Goal: Information Seeking & Learning: Learn about a topic

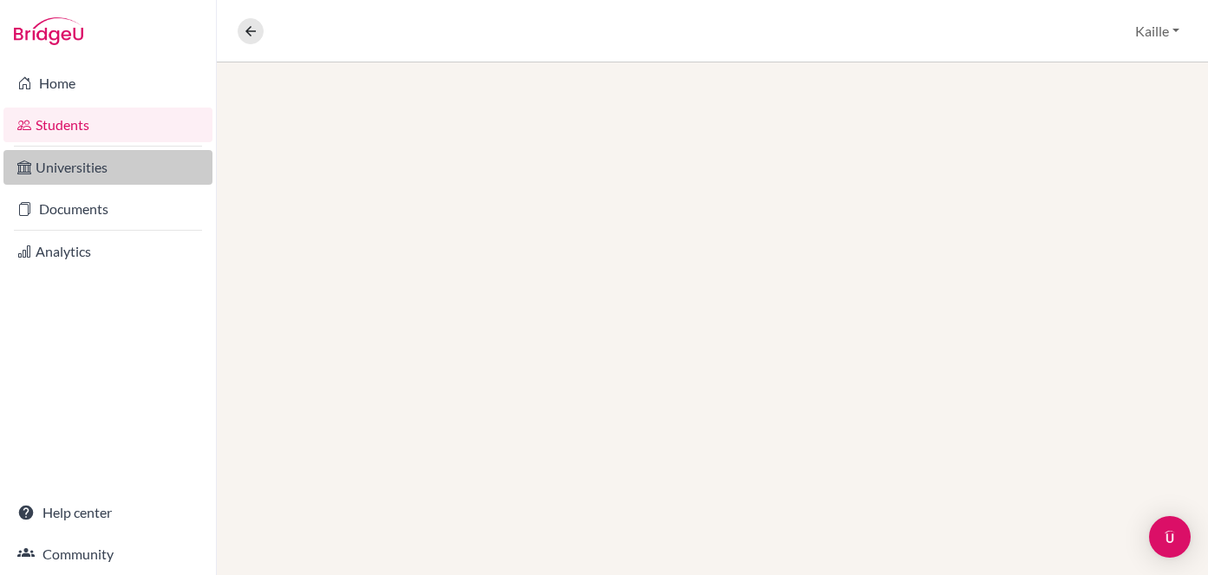
click at [70, 167] on link "Universities" at bounding box center [107, 167] width 209 height 35
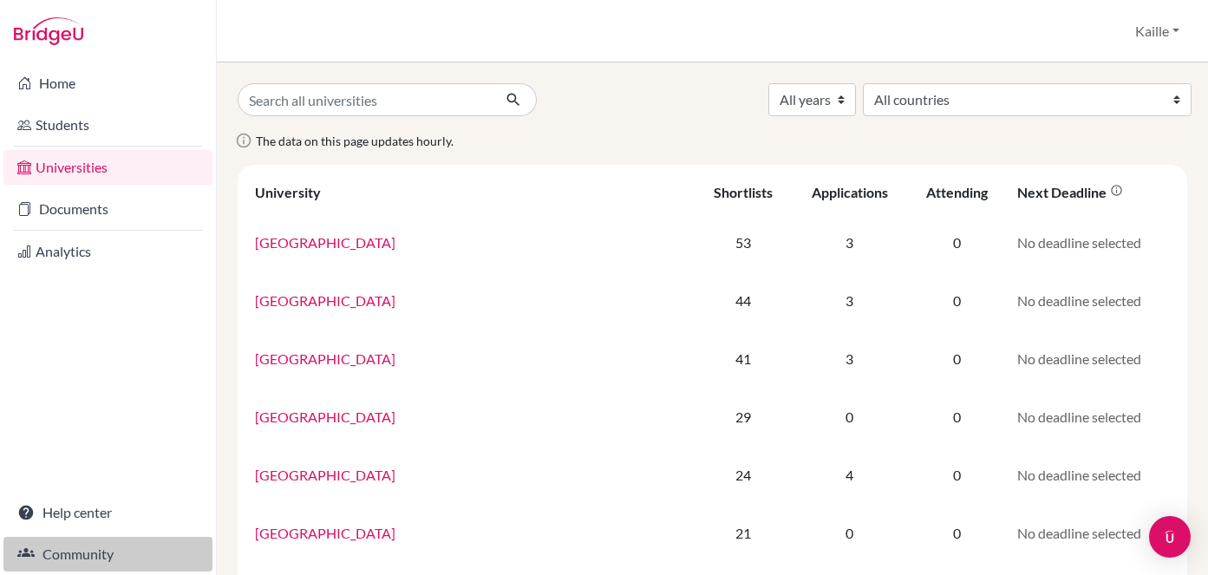
click at [88, 556] on link "Community" at bounding box center [107, 554] width 209 height 35
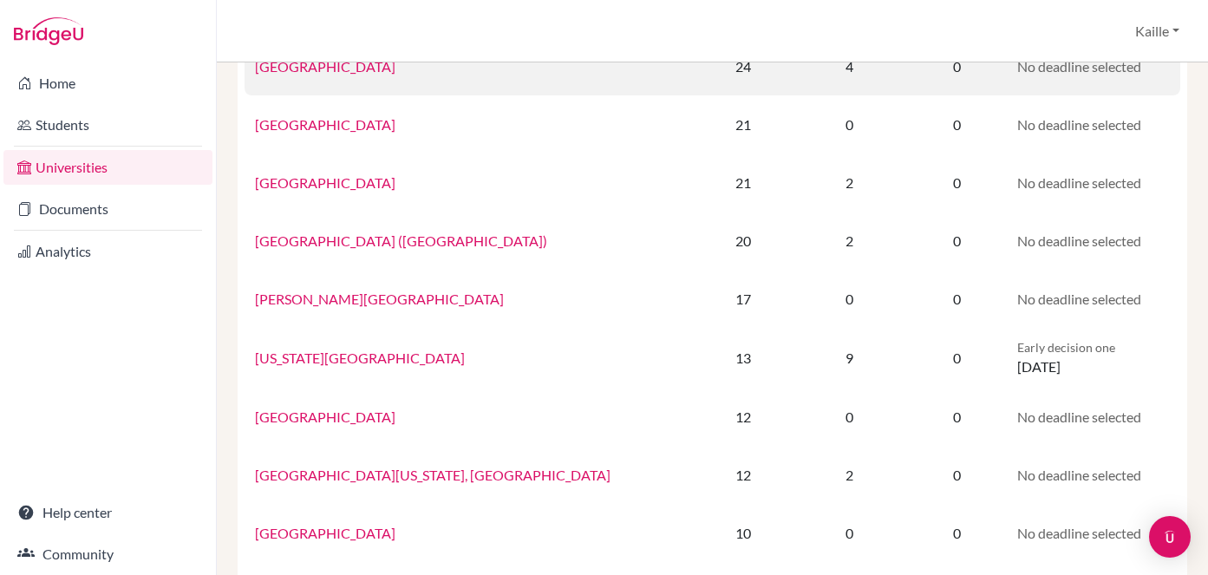
scroll to position [413, 0]
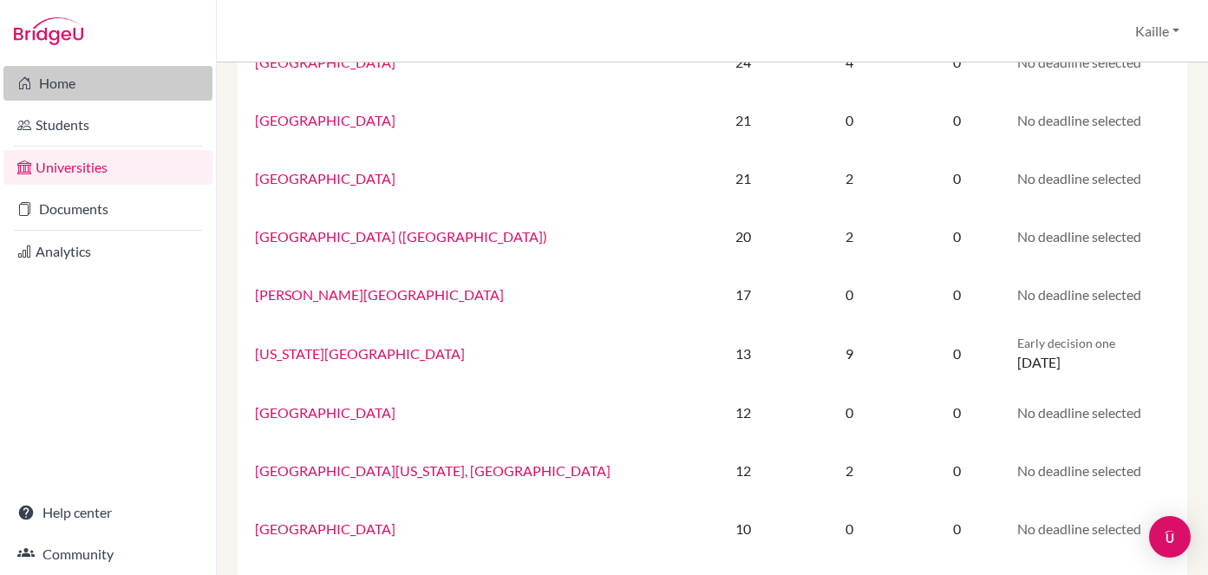
click at [87, 74] on link "Home" at bounding box center [107, 83] width 209 height 35
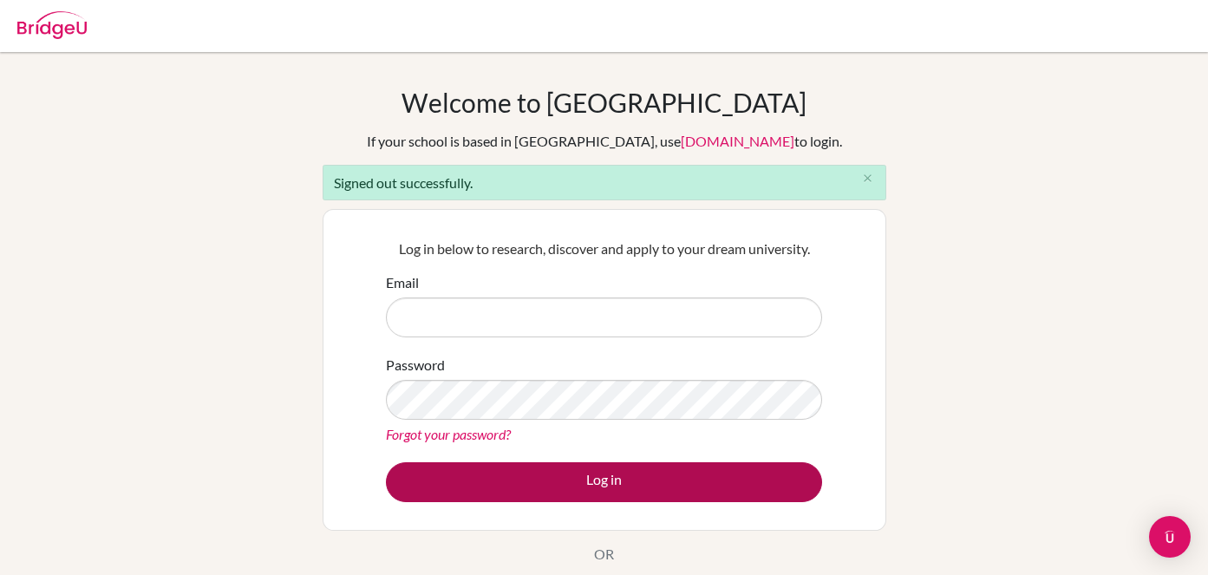
type input "[EMAIL_ADDRESS][PERSON_NAME][DOMAIN_NAME]"
click at [593, 483] on button "Log in" at bounding box center [604, 482] width 436 height 40
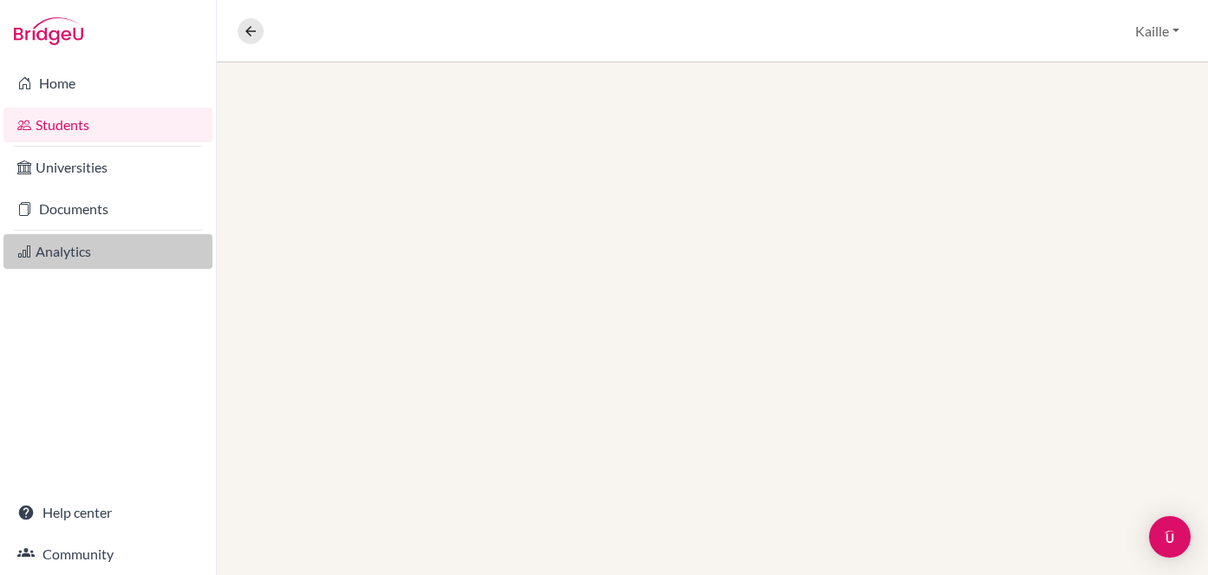
click at [57, 253] on link "Analytics" at bounding box center [107, 251] width 209 height 35
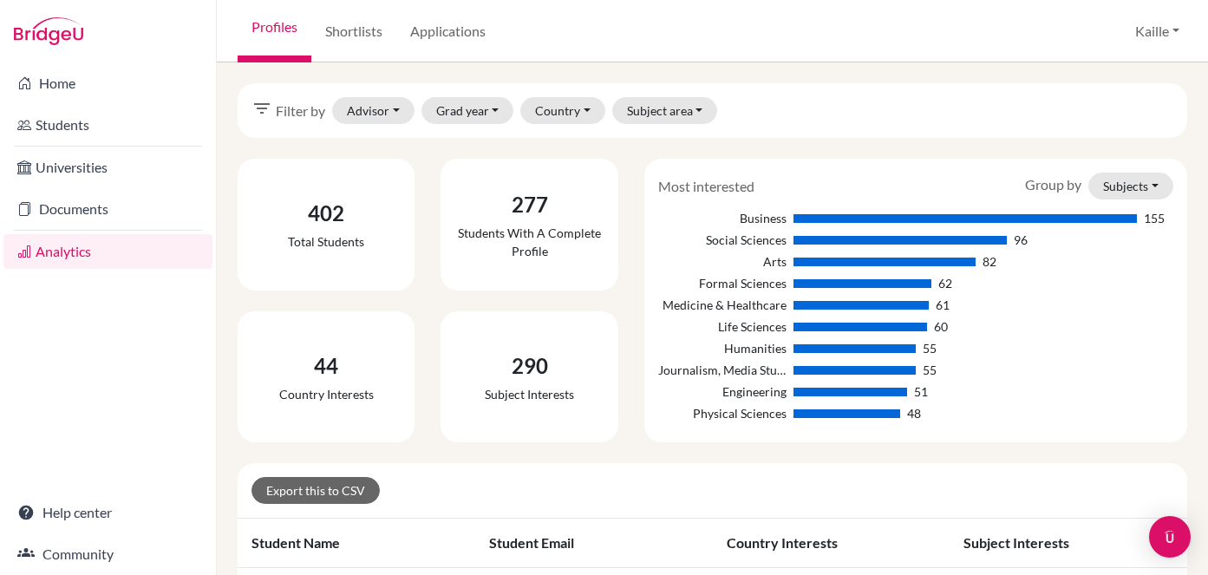
scroll to position [1, 0]
click at [443, 91] on div "filter_list Filter by Advisor Abe, Mamina Atregenio, Mariel Bales, Casey Buteau…" at bounding box center [713, 109] width 950 height 55
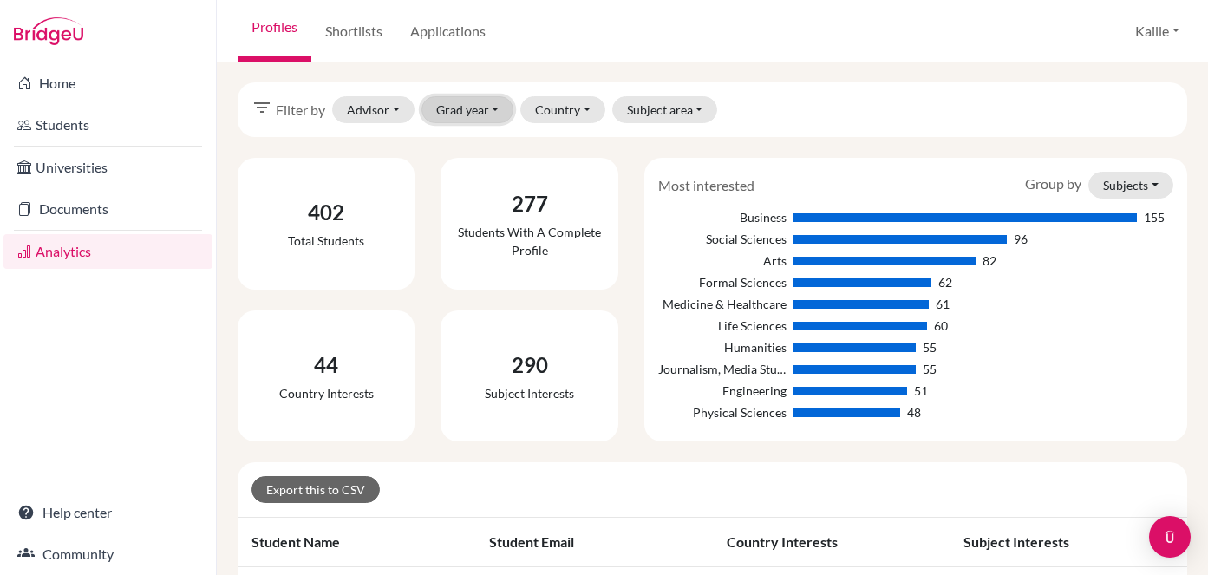
click at [453, 106] on button "Grad year" at bounding box center [468, 109] width 93 height 27
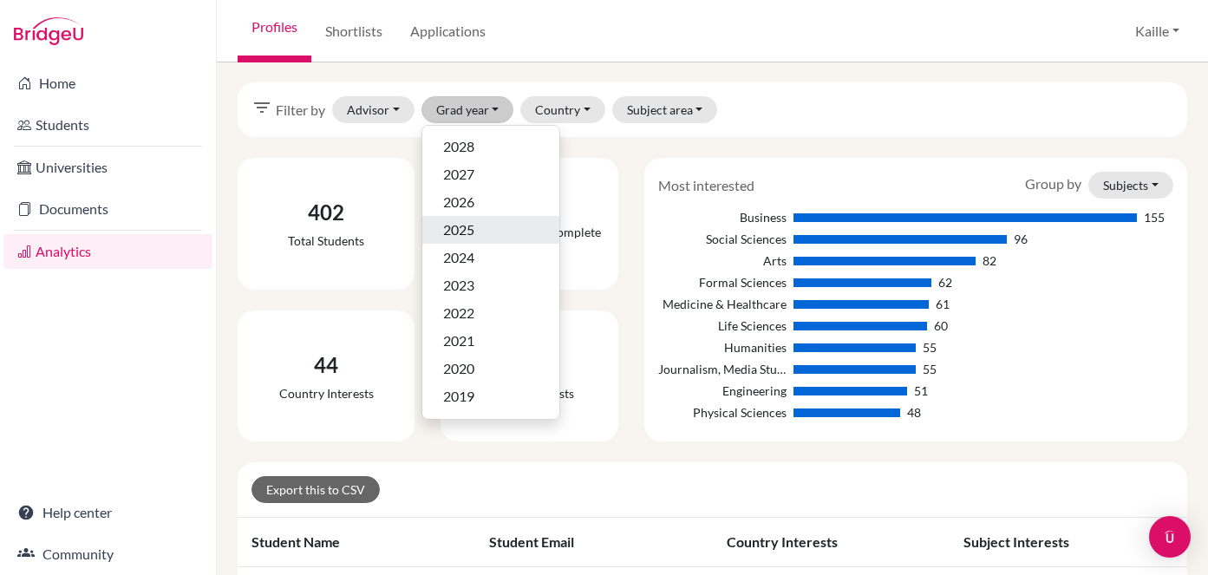
click at [481, 231] on div "2025" at bounding box center [490, 229] width 95 height 21
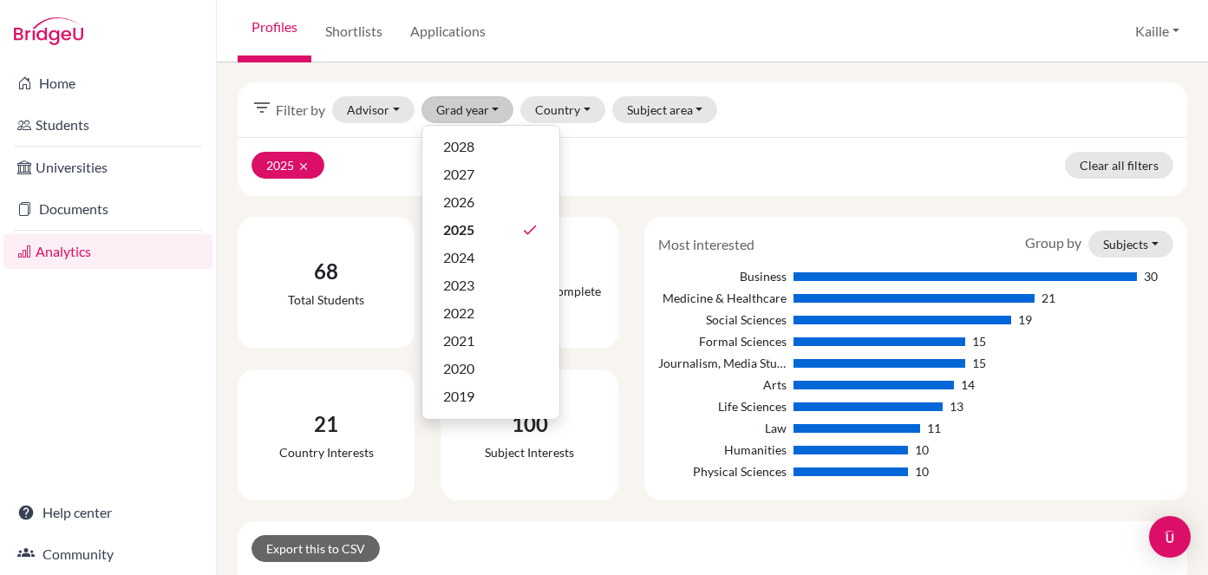
click at [920, 229] on div "Most interested Group by Subjects Subjects Countries Business 30 Medicine & Hea…" at bounding box center [915, 359] width 543 height 284
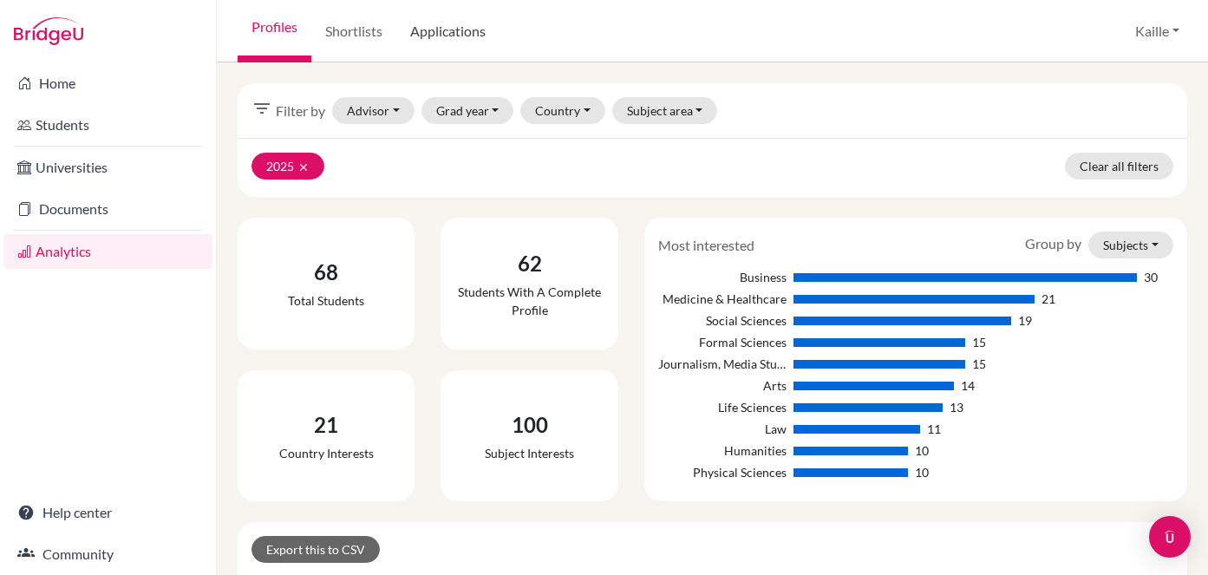
click at [474, 37] on link "Applications" at bounding box center [447, 31] width 103 height 62
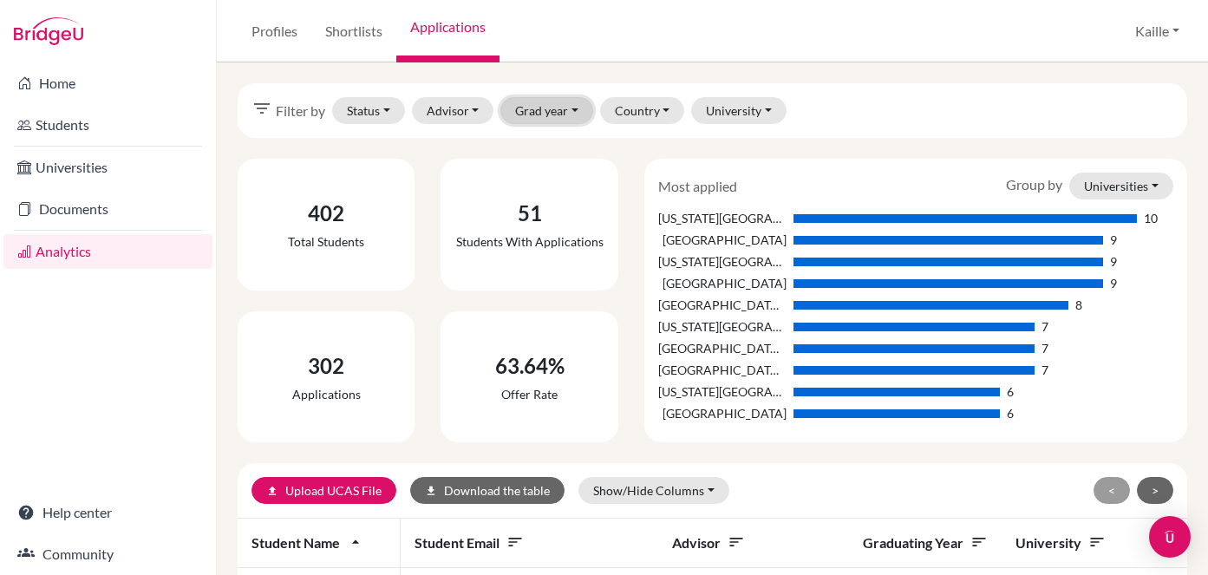
click at [538, 112] on button "Grad year" at bounding box center [546, 110] width 93 height 27
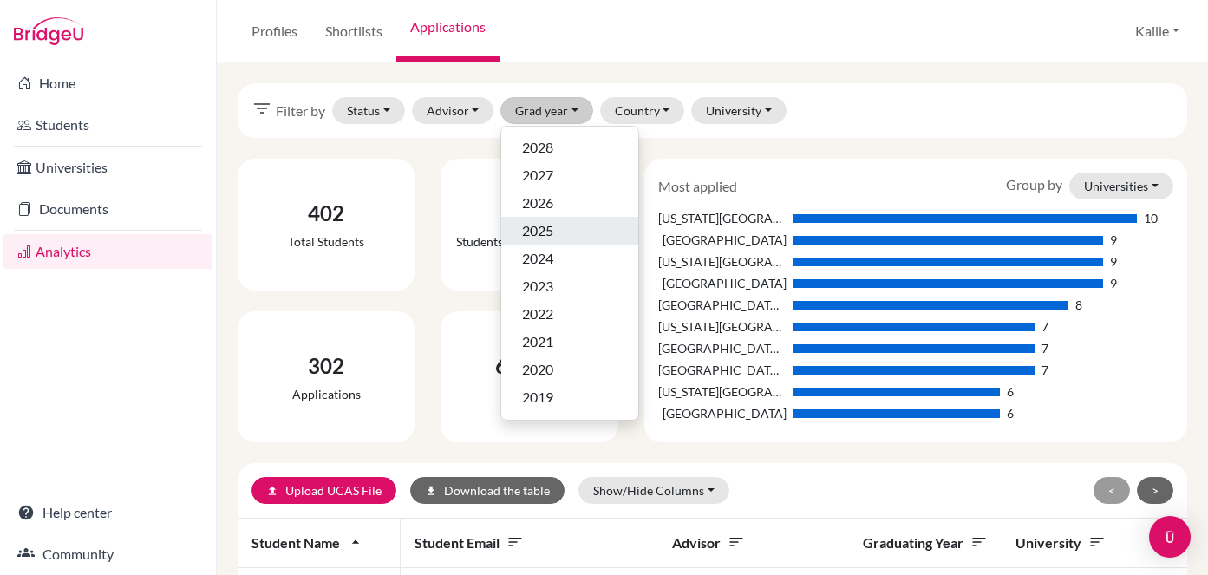
click at [566, 232] on div "2025" at bounding box center [569, 230] width 95 height 21
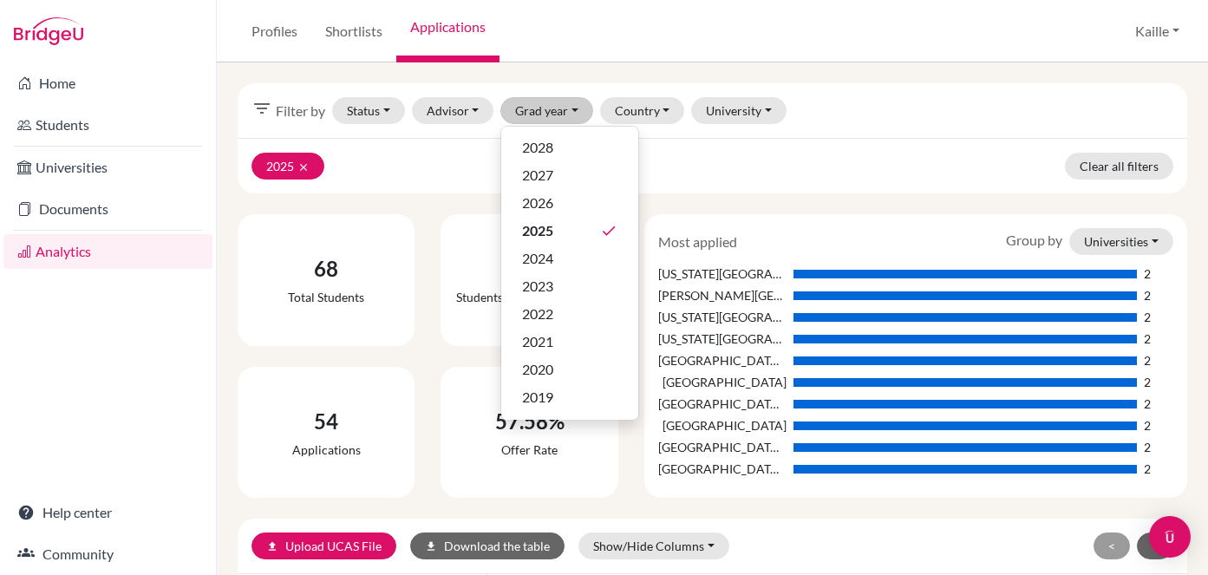
click at [439, 403] on div "57.58% Offer rate" at bounding box center [529, 433] width 203 height 132
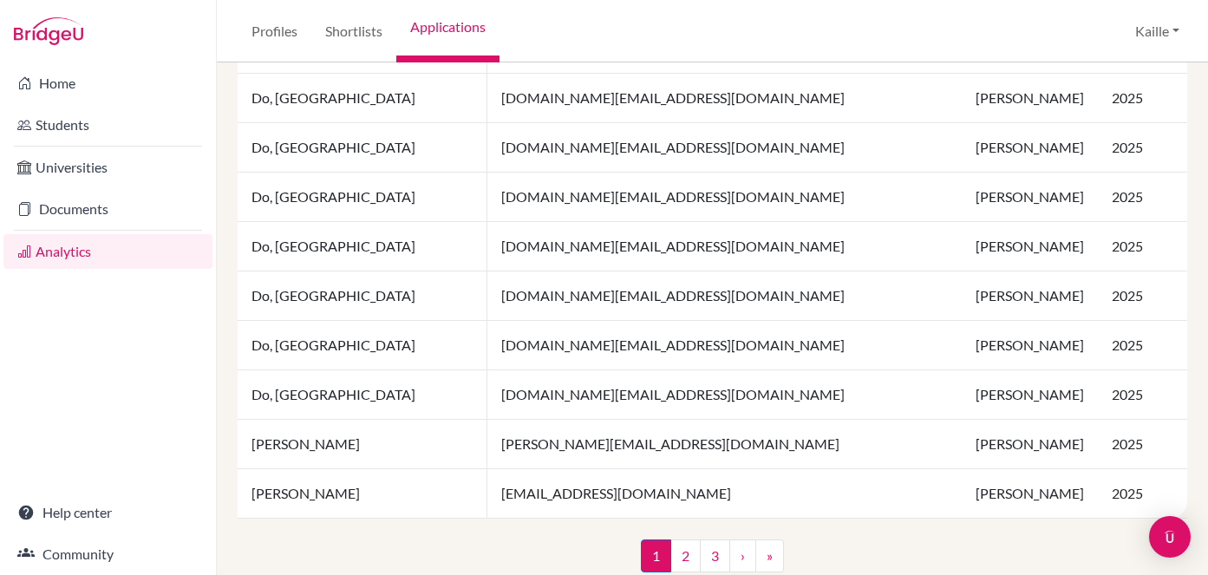
scroll to position [1373, 0]
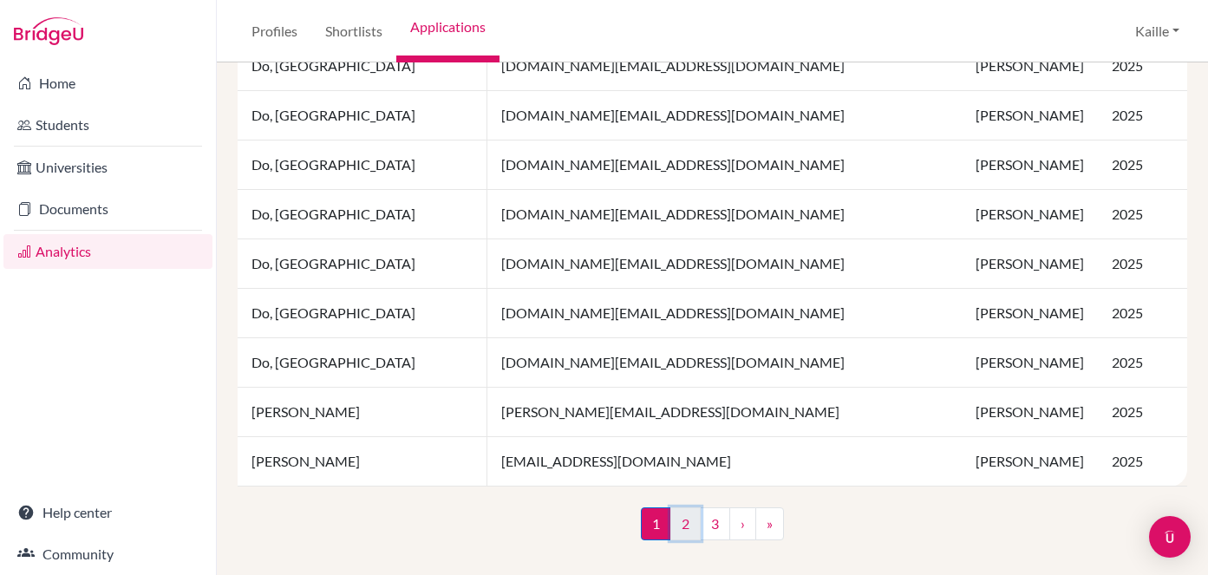
click at [694, 520] on link "2" at bounding box center [685, 523] width 30 height 33
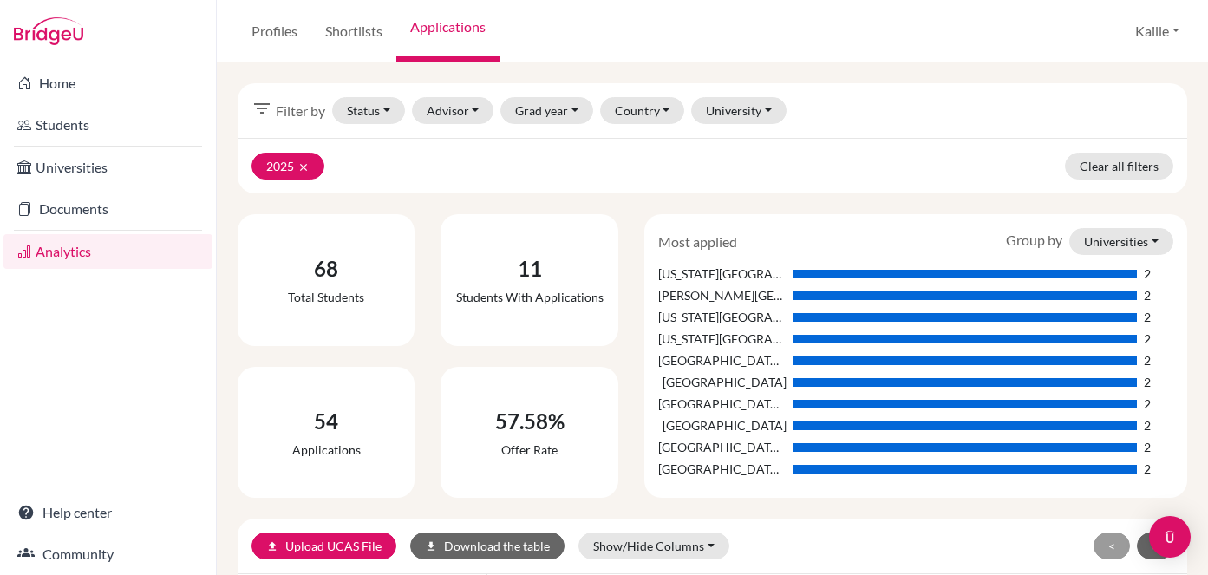
click at [536, 426] on div "57.58%" at bounding box center [529, 421] width 69 height 31
drag, startPoint x: 573, startPoint y: 421, endPoint x: 479, endPoint y: 422, distance: 94.5
click at [479, 422] on div "57.58% Offer rate" at bounding box center [529, 433] width 163 height 118
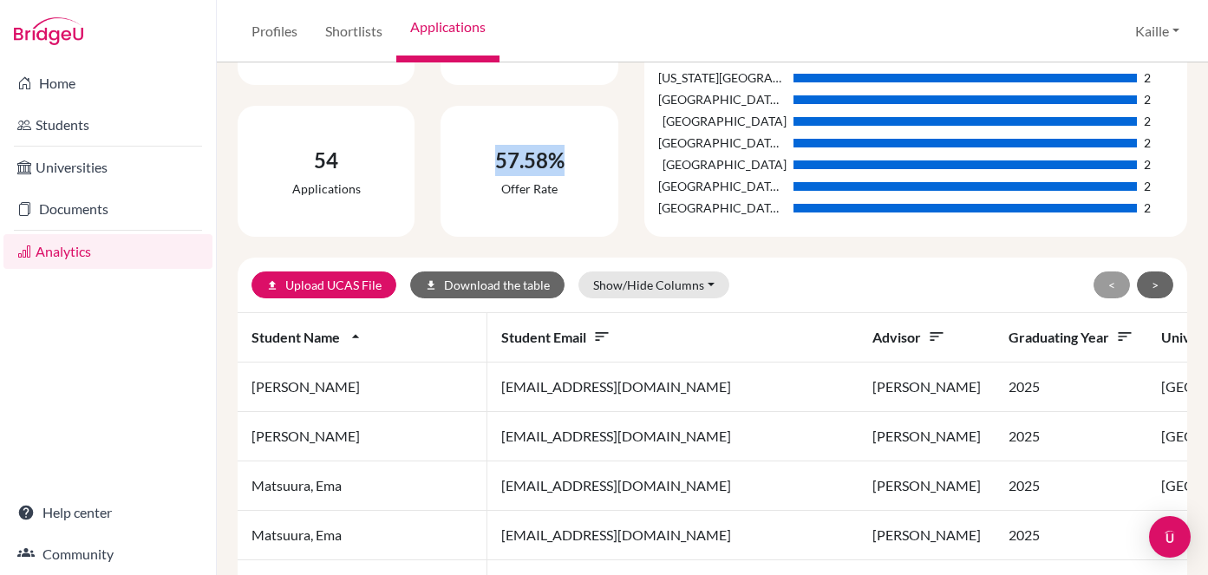
scroll to position [153, 0]
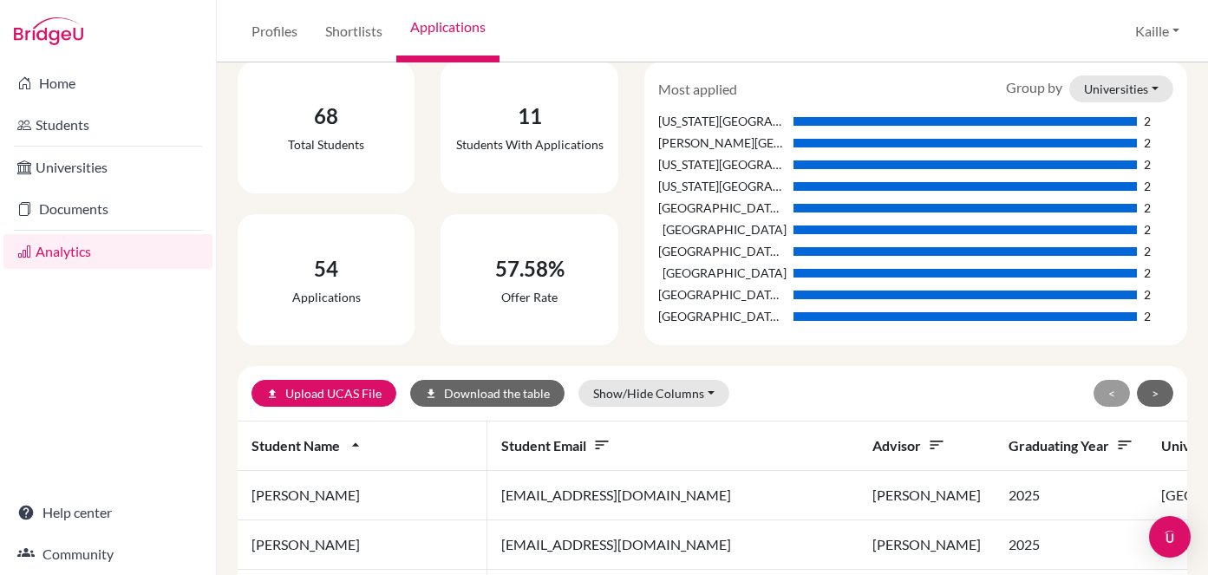
click at [306, 476] on td "Kaneko, Keishi" at bounding box center [363, 495] width 250 height 49
click at [307, 493] on td "Kaneko, Keishi" at bounding box center [363, 495] width 250 height 49
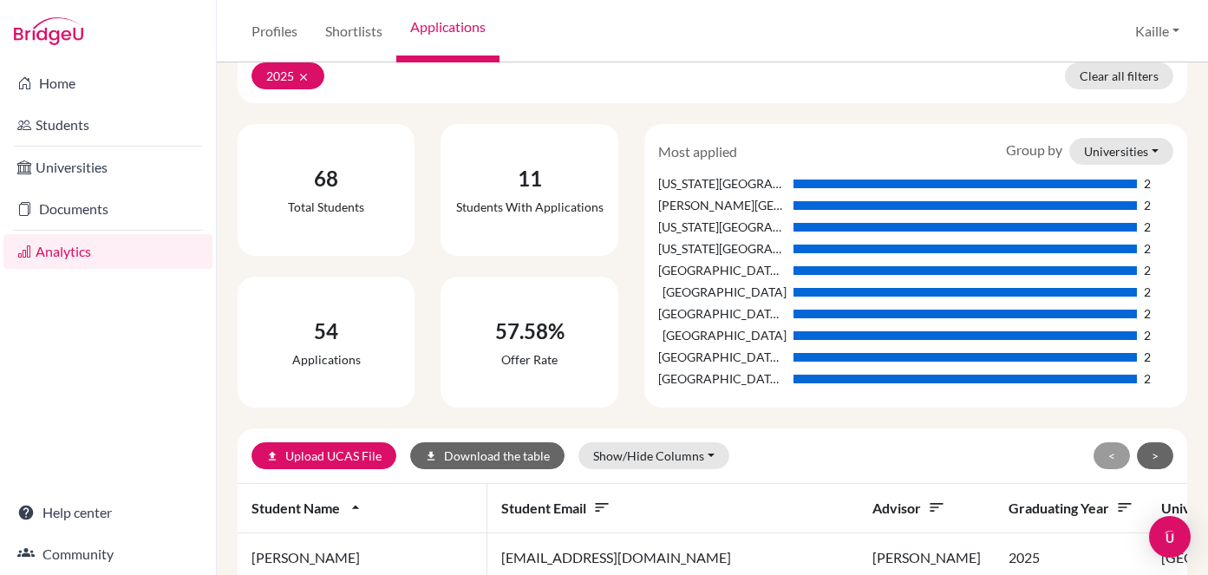
scroll to position [0, 0]
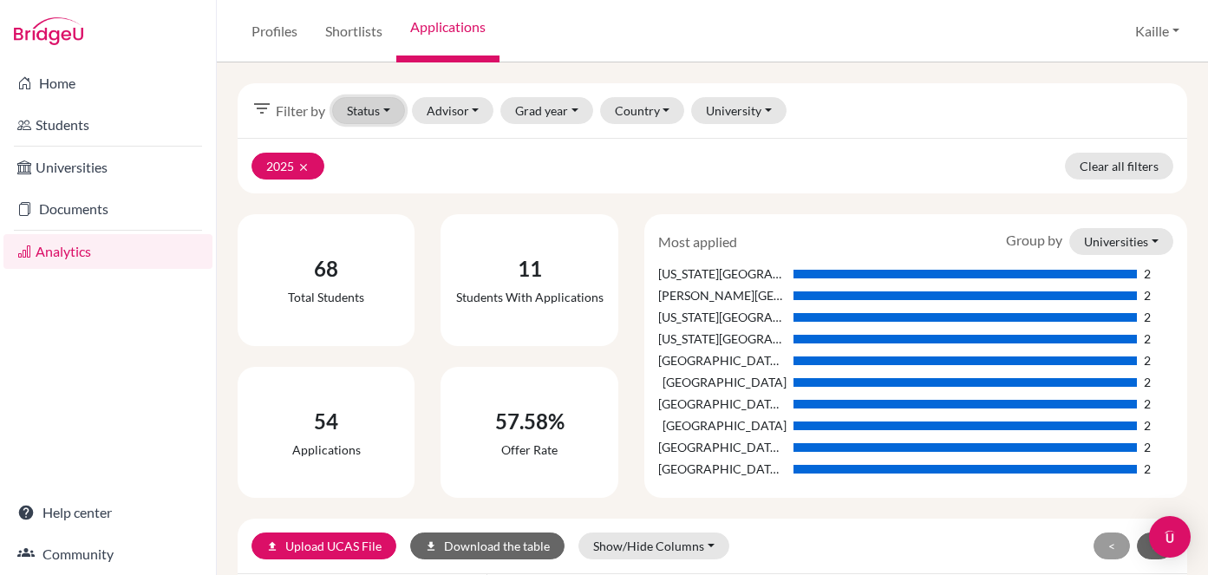
click at [381, 111] on button "Status" at bounding box center [368, 110] width 73 height 27
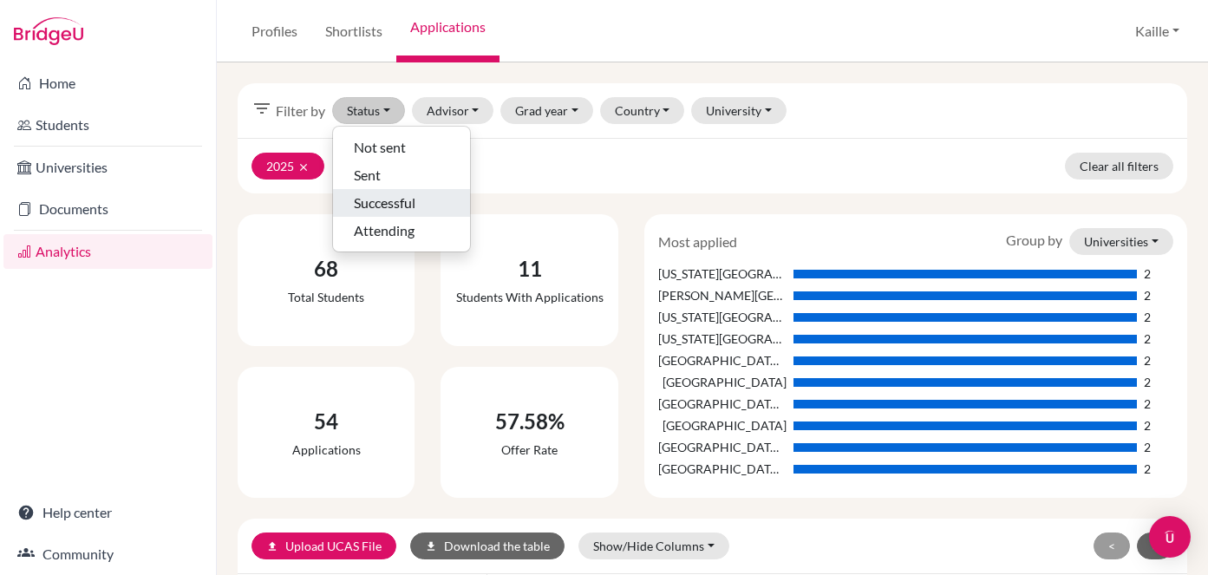
click at [409, 203] on span "Successful" at bounding box center [385, 203] width 62 height 21
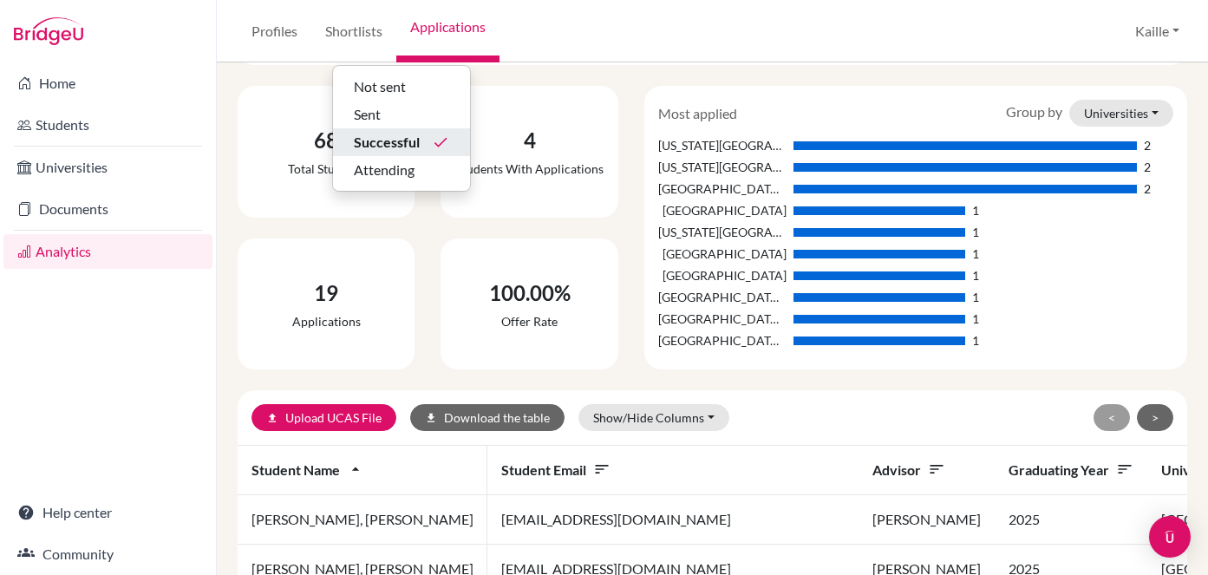
scroll to position [138, 0]
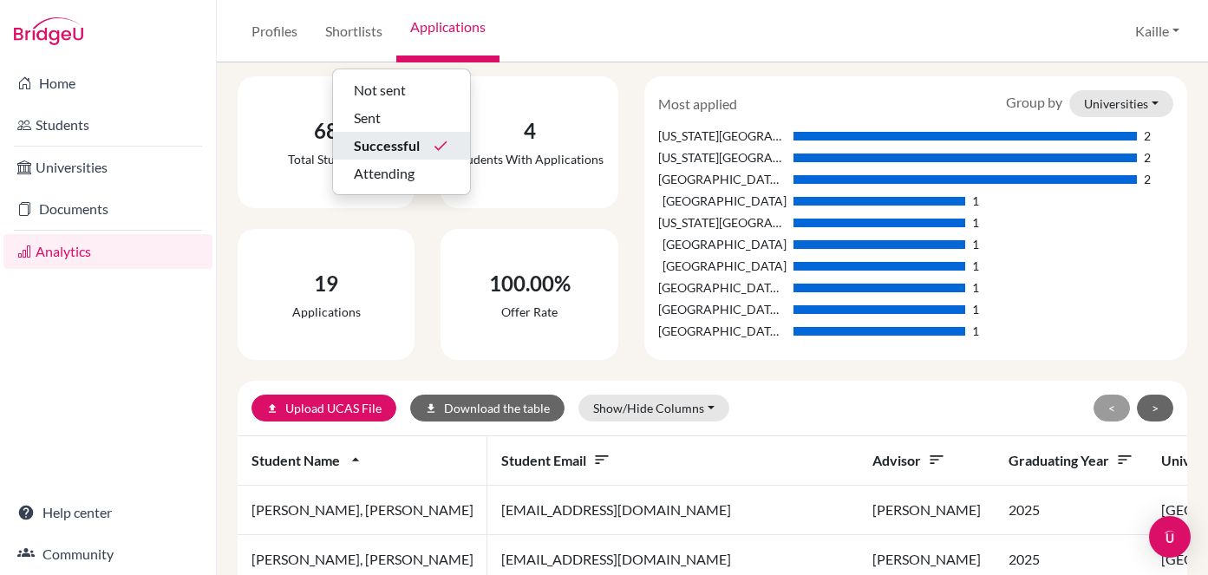
click at [603, 288] on div "100.00% Offer rate" at bounding box center [529, 295] width 163 height 118
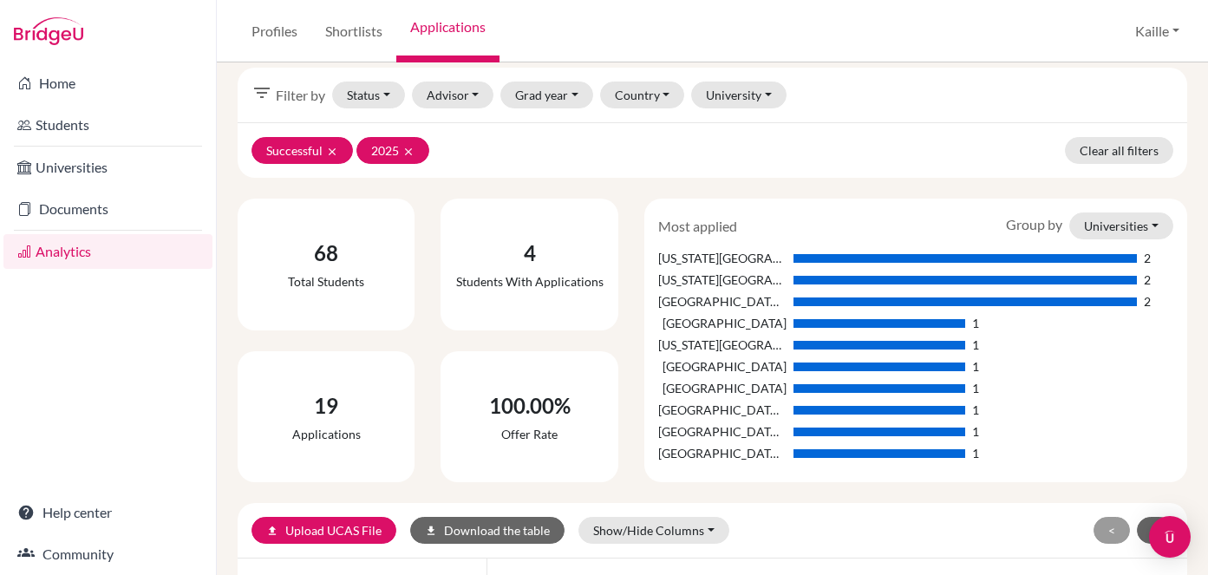
scroll to position [0, 0]
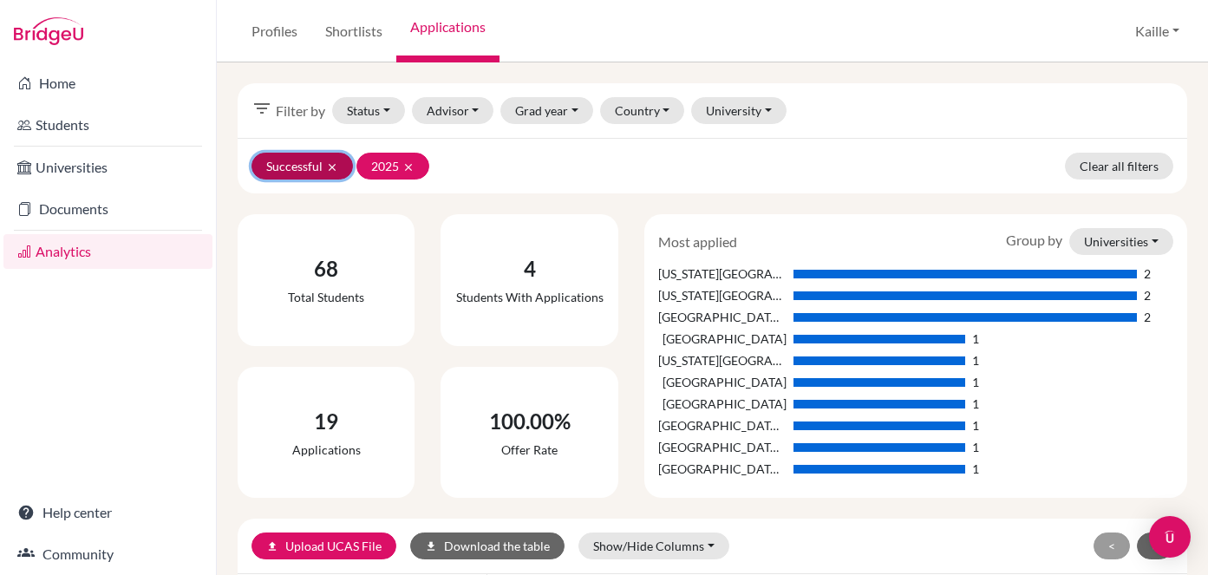
click at [333, 164] on icon "clear" at bounding box center [332, 167] width 12 height 12
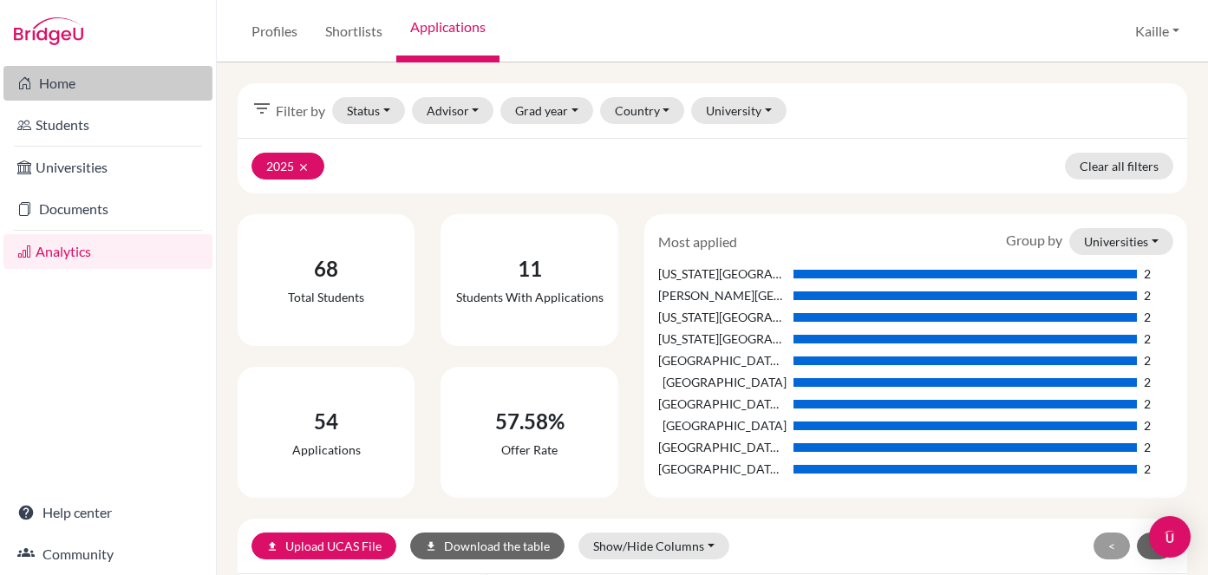
click at [116, 80] on link "Home" at bounding box center [107, 83] width 209 height 35
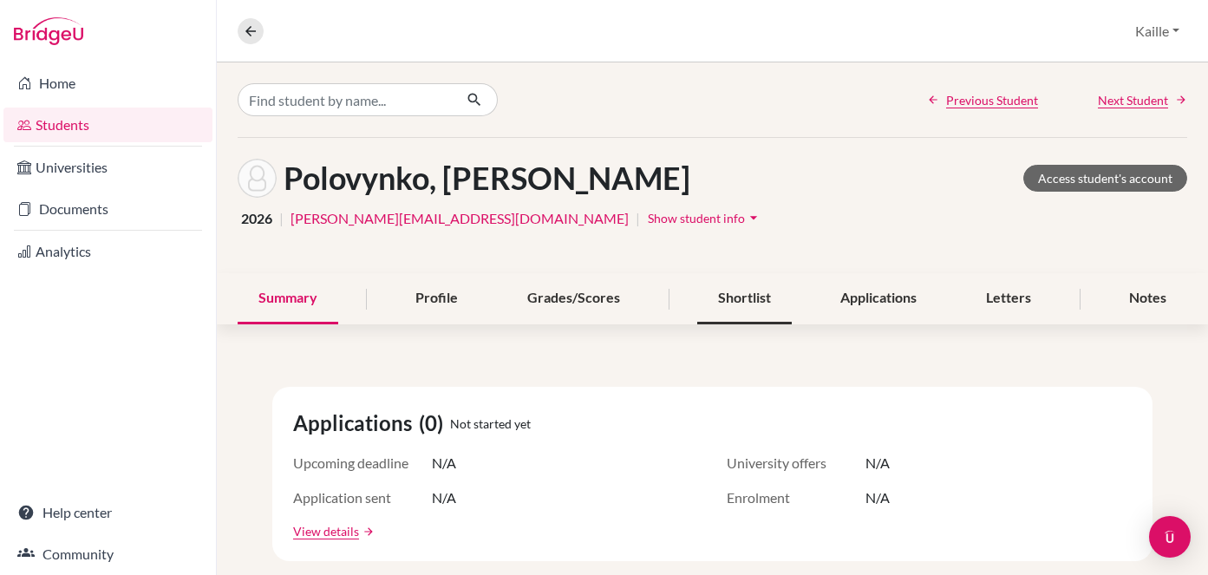
click at [736, 303] on div "Shortlist" at bounding box center [744, 298] width 95 height 51
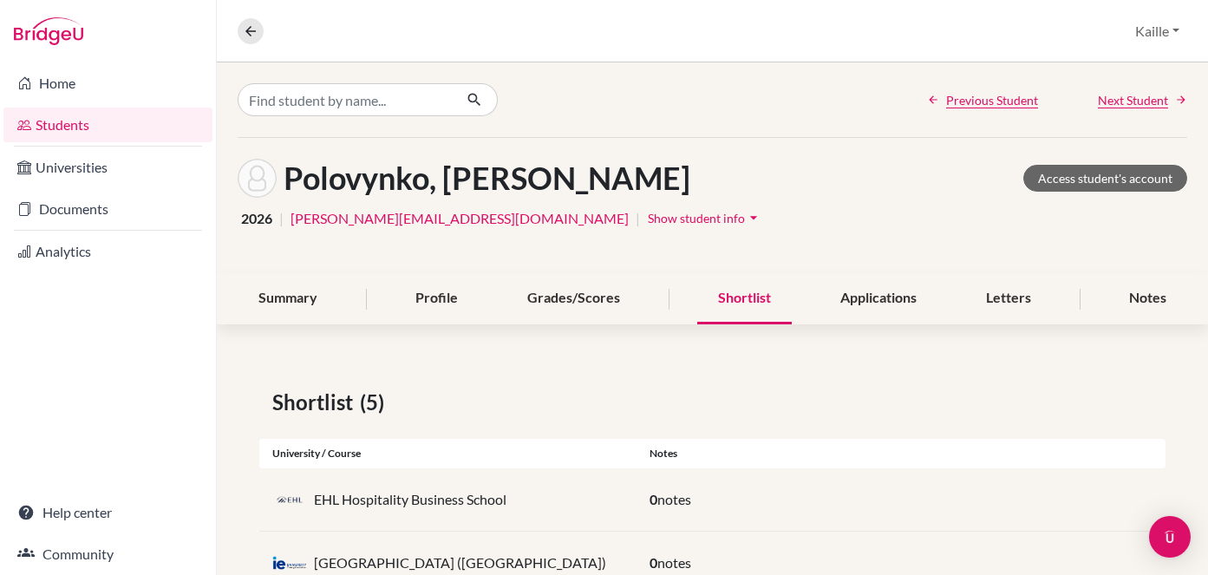
click at [648, 214] on span "Show student info" at bounding box center [696, 218] width 97 height 15
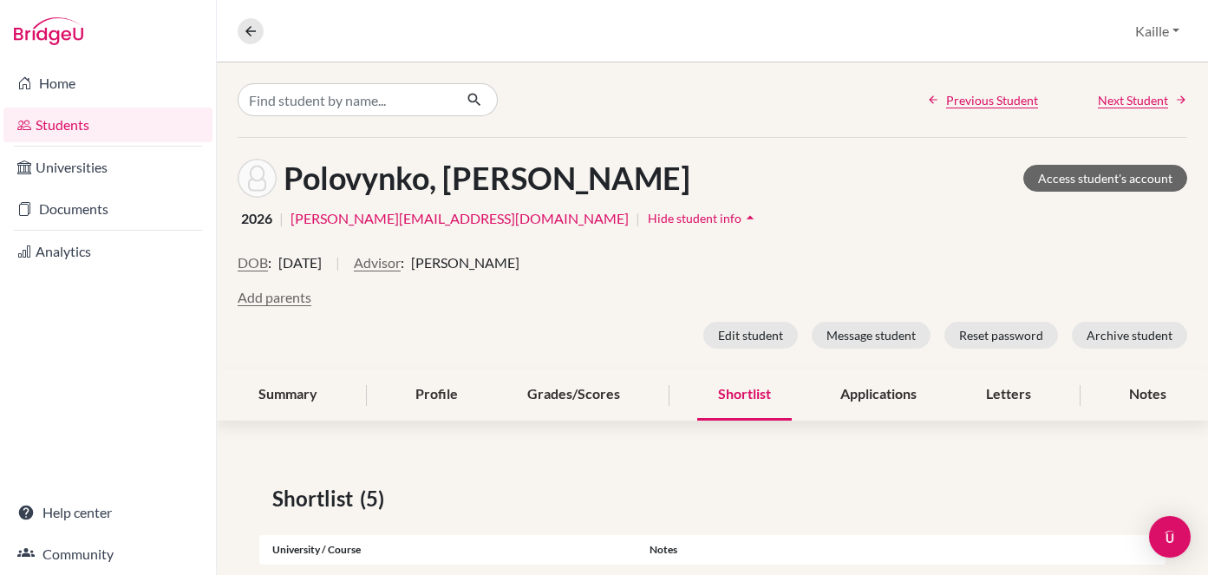
click at [648, 214] on span "Hide student info" at bounding box center [695, 218] width 94 height 15
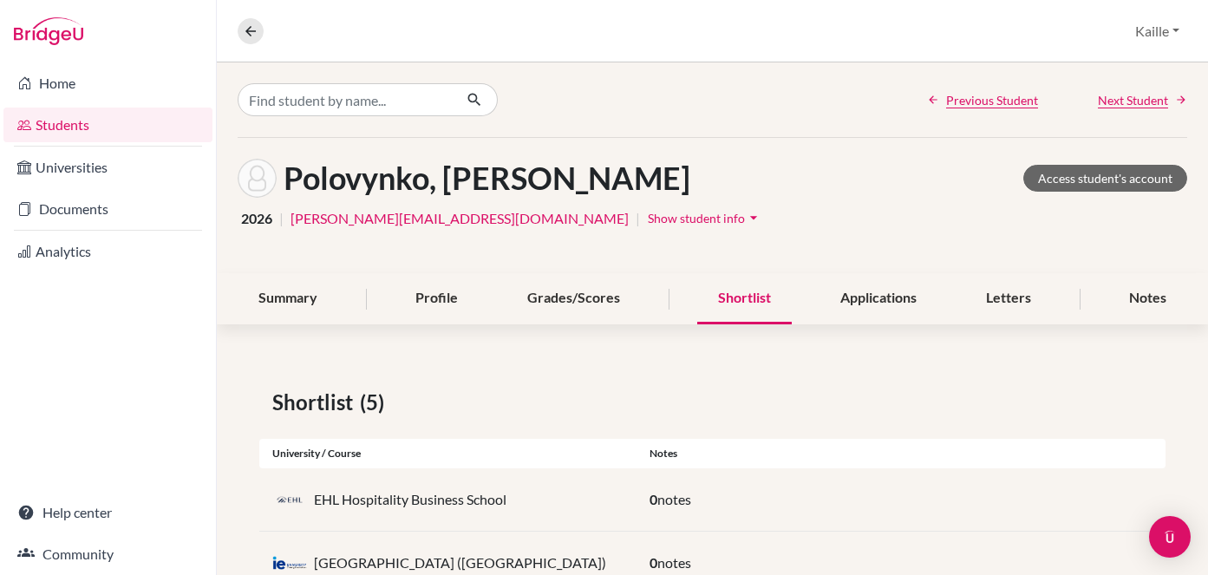
click at [648, 218] on span "Show student info" at bounding box center [696, 218] width 97 height 15
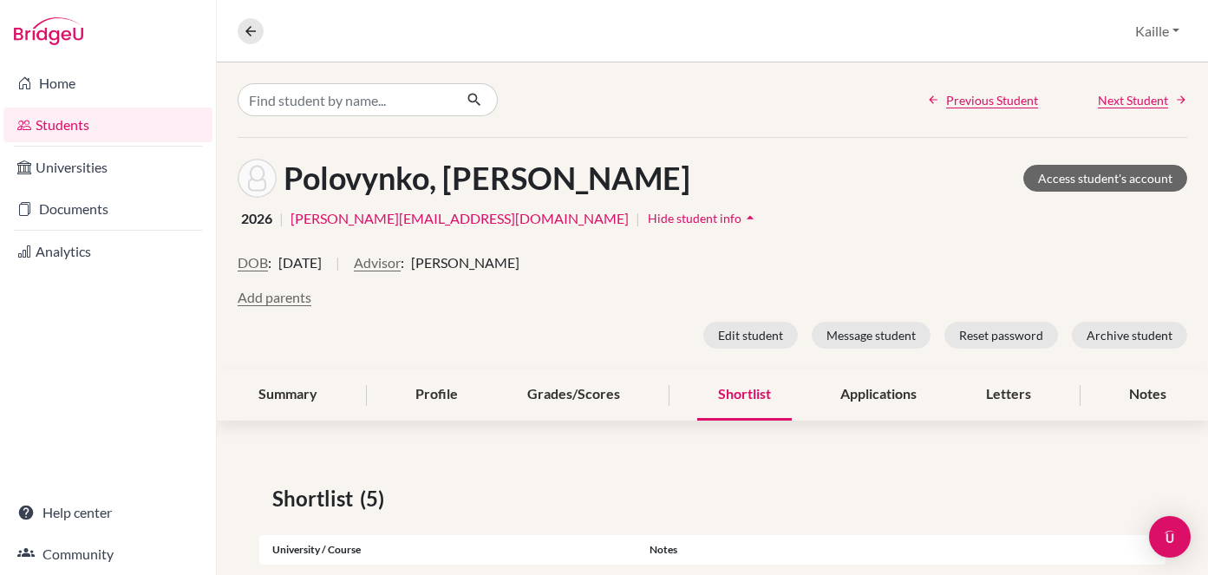
click at [648, 218] on span "Hide student info" at bounding box center [695, 218] width 94 height 15
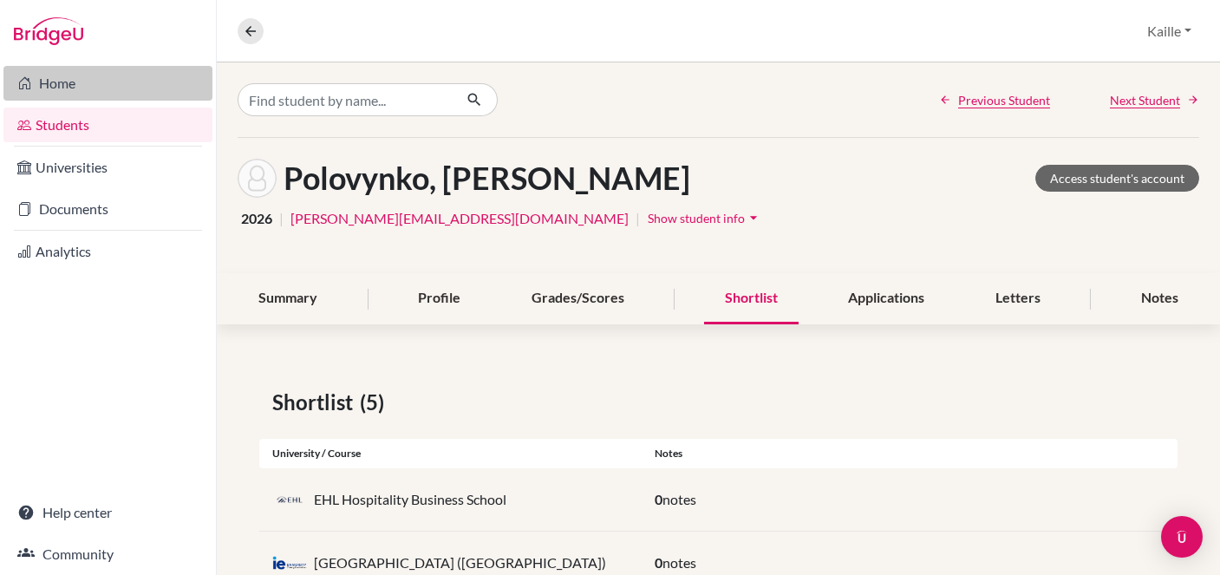
click at [86, 99] on link "Home" at bounding box center [107, 83] width 209 height 35
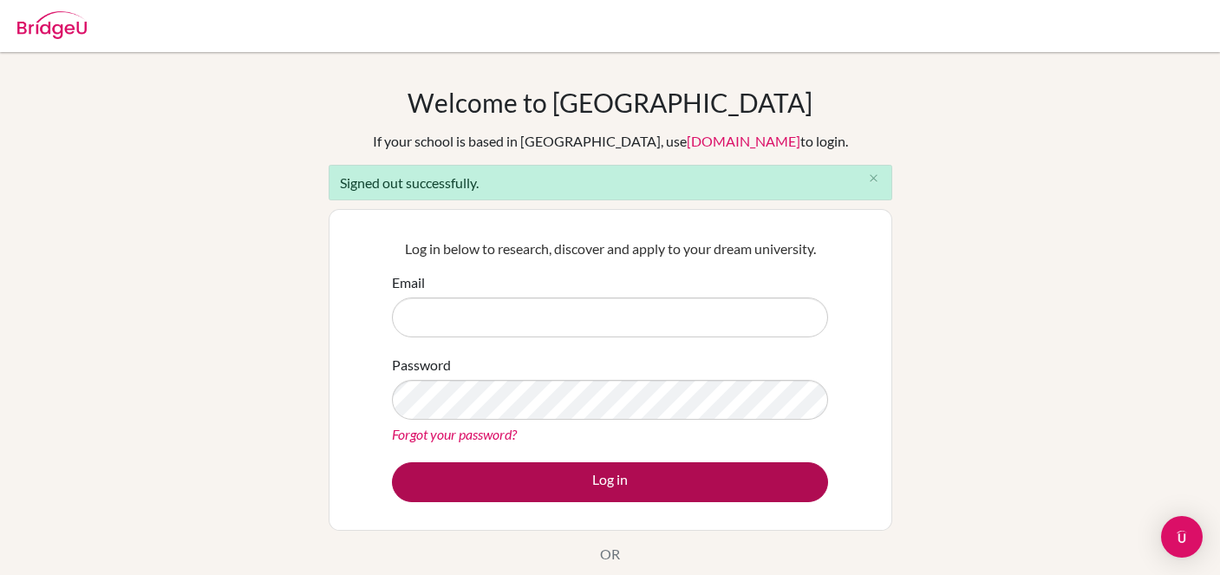
type input "[EMAIL_ADDRESS][PERSON_NAME][DOMAIN_NAME]"
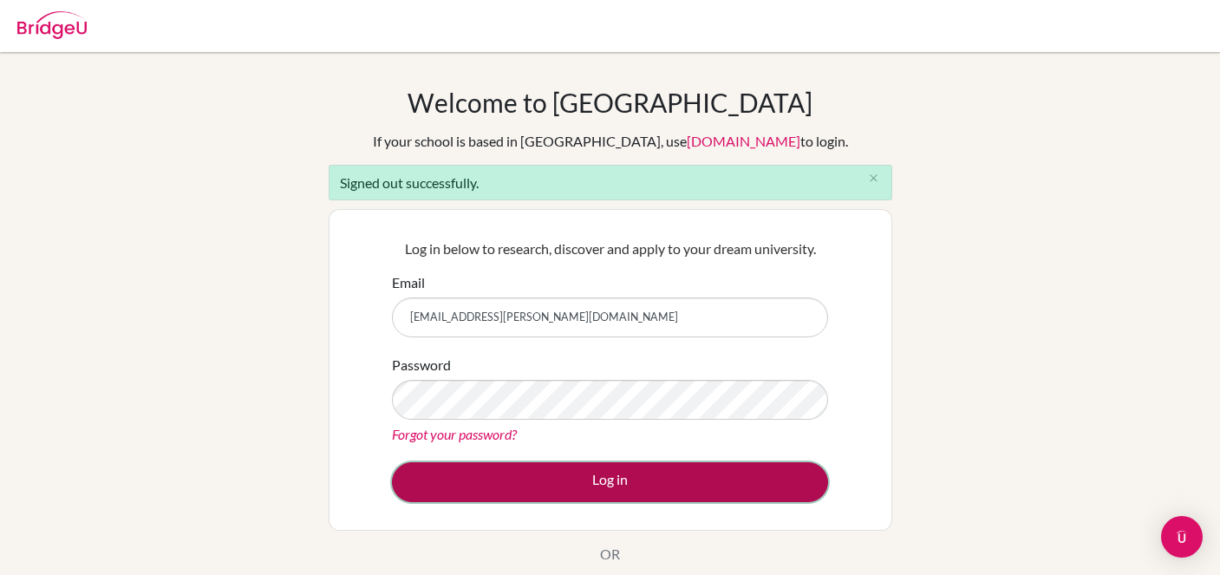
click at [585, 488] on button "Log in" at bounding box center [610, 482] width 436 height 40
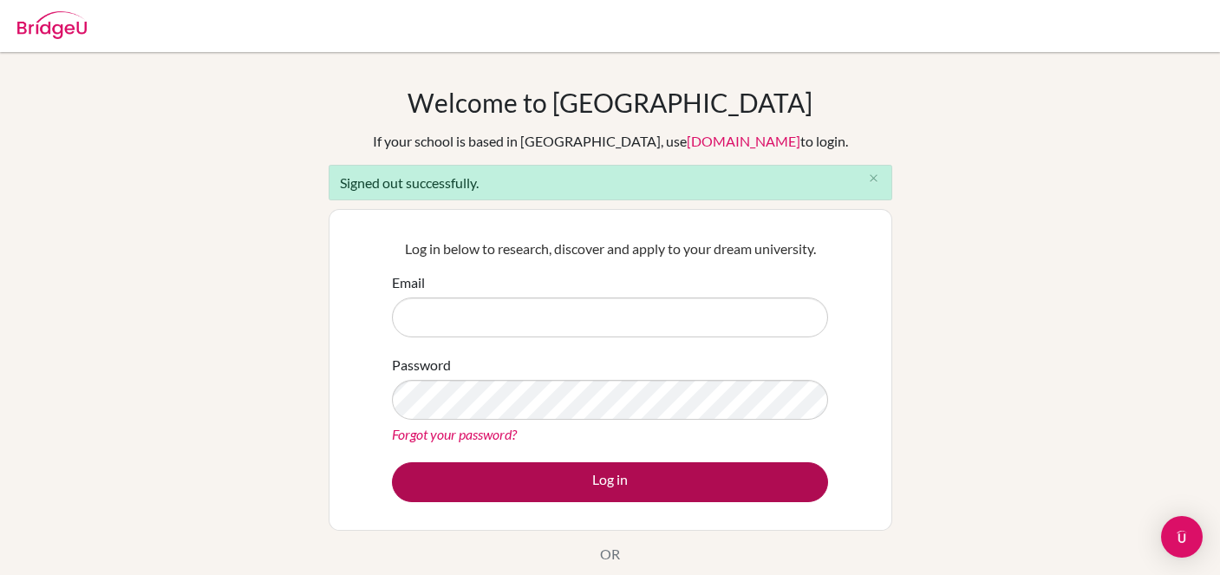
type input "[EMAIL_ADDRESS][PERSON_NAME][DOMAIN_NAME]"
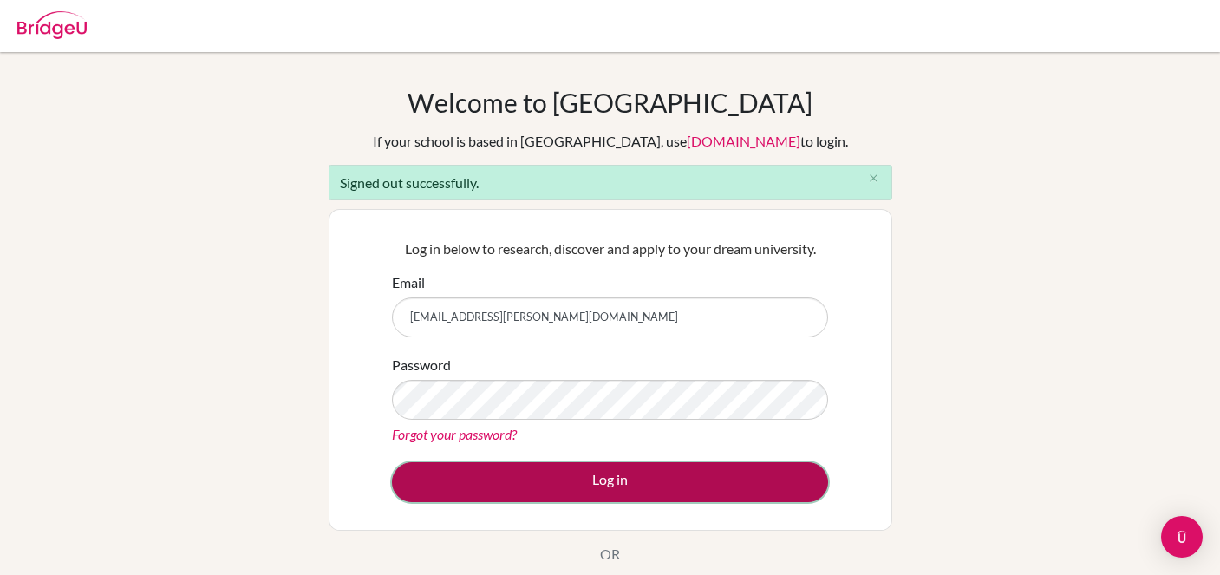
click at [577, 488] on button "Log in" at bounding box center [610, 482] width 436 height 40
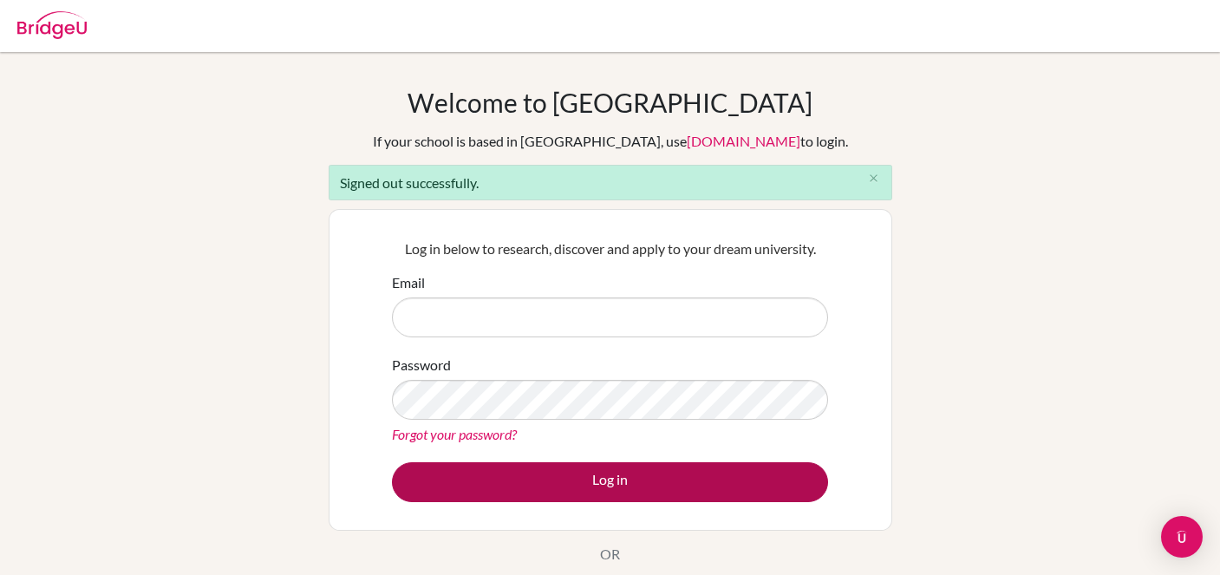
type input "[EMAIL_ADDRESS][PERSON_NAME][DOMAIN_NAME]"
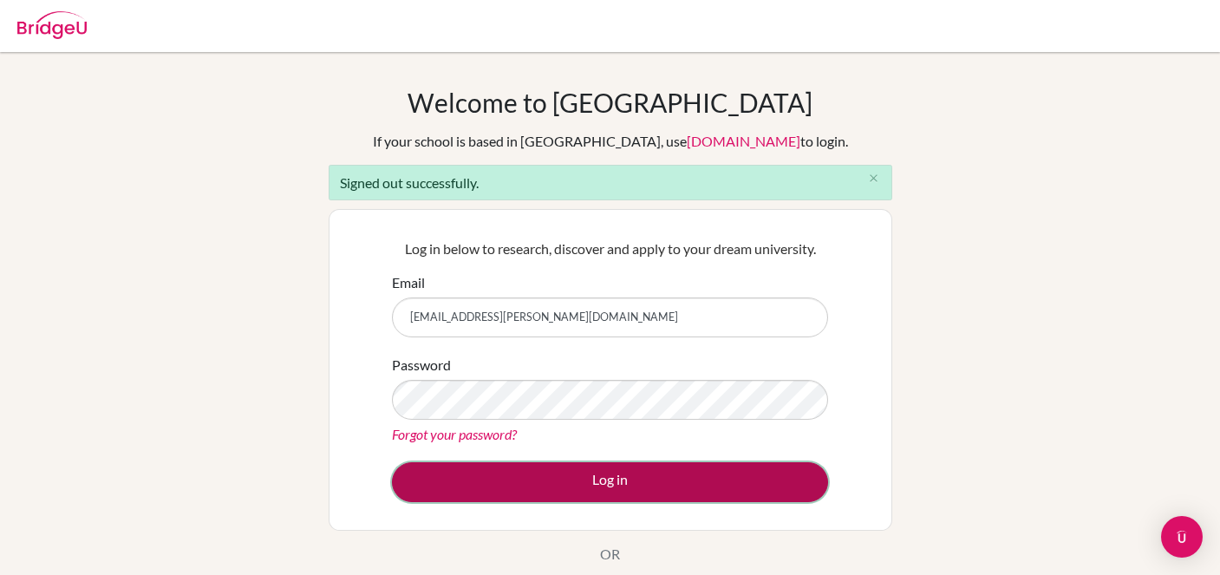
click at [554, 477] on button "Log in" at bounding box center [610, 482] width 436 height 40
click at [640, 478] on button "Log in" at bounding box center [610, 482] width 436 height 40
